Goal: Task Accomplishment & Management: Use online tool/utility

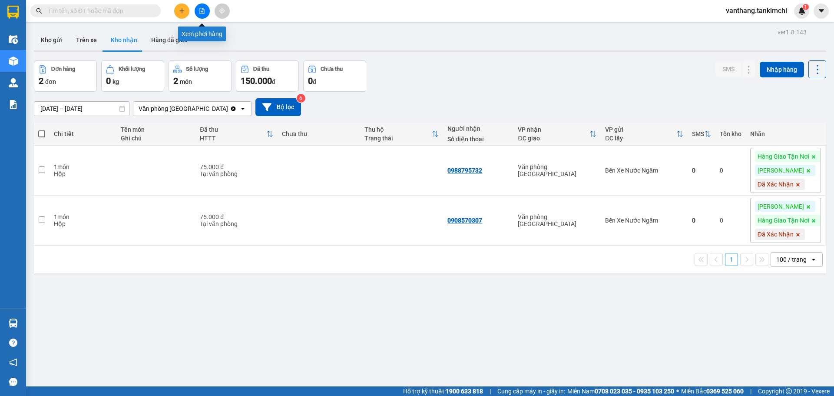
click at [200, 16] on button at bounding box center [202, 10] width 15 height 15
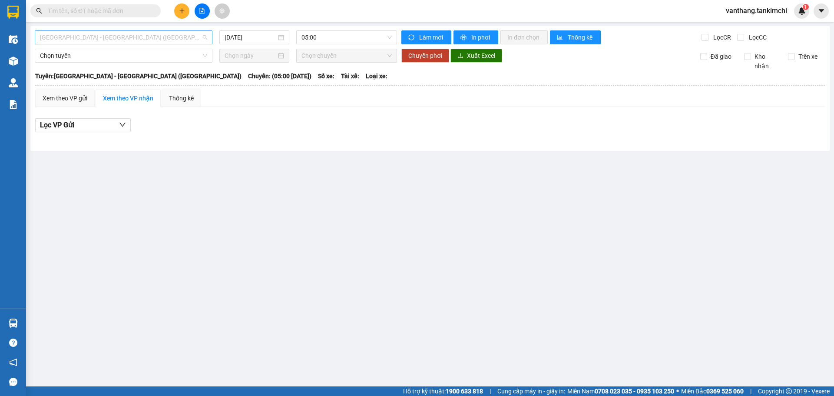
click at [118, 35] on span "[GEOGRAPHIC_DATA] - [GEOGRAPHIC_DATA] ([GEOGRAPHIC_DATA])" at bounding box center [123, 37] width 167 height 13
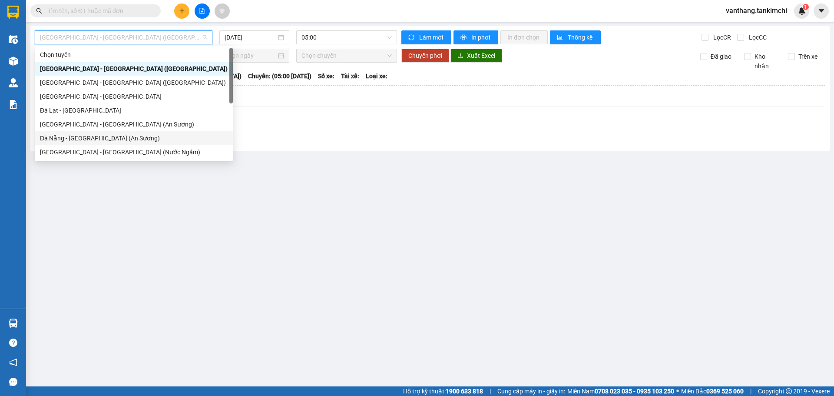
click at [77, 142] on div "Đà Nẵng - [GEOGRAPHIC_DATA] (An Sương)" at bounding box center [134, 138] width 188 height 10
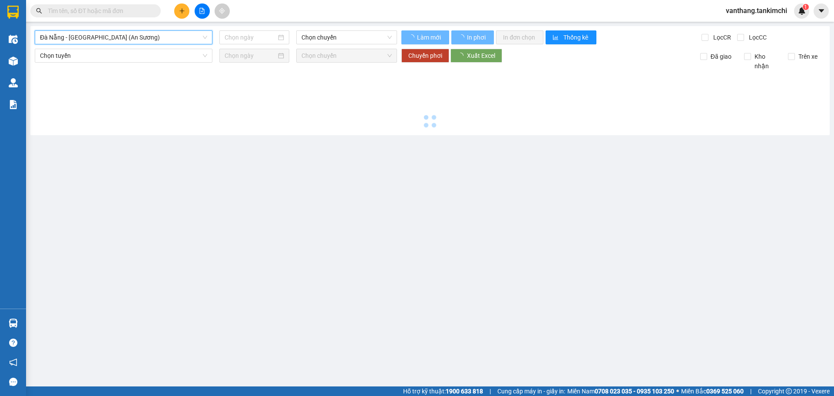
type input "[DATE]"
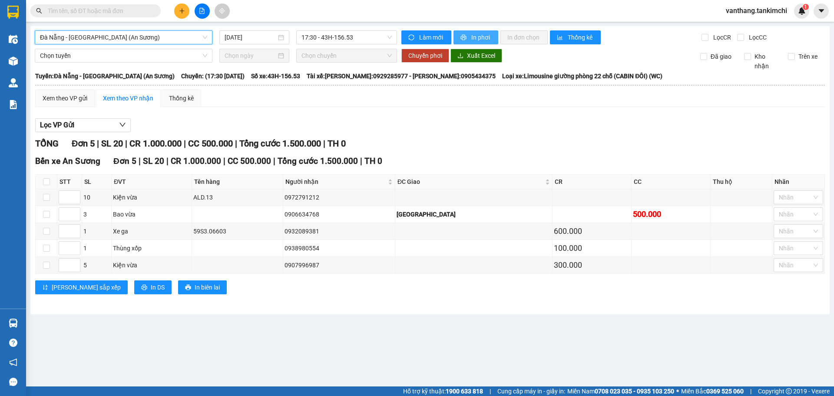
click at [484, 37] on span "In phơi" at bounding box center [481, 38] width 20 height 10
